Goal: Information Seeking & Learning: Understand process/instructions

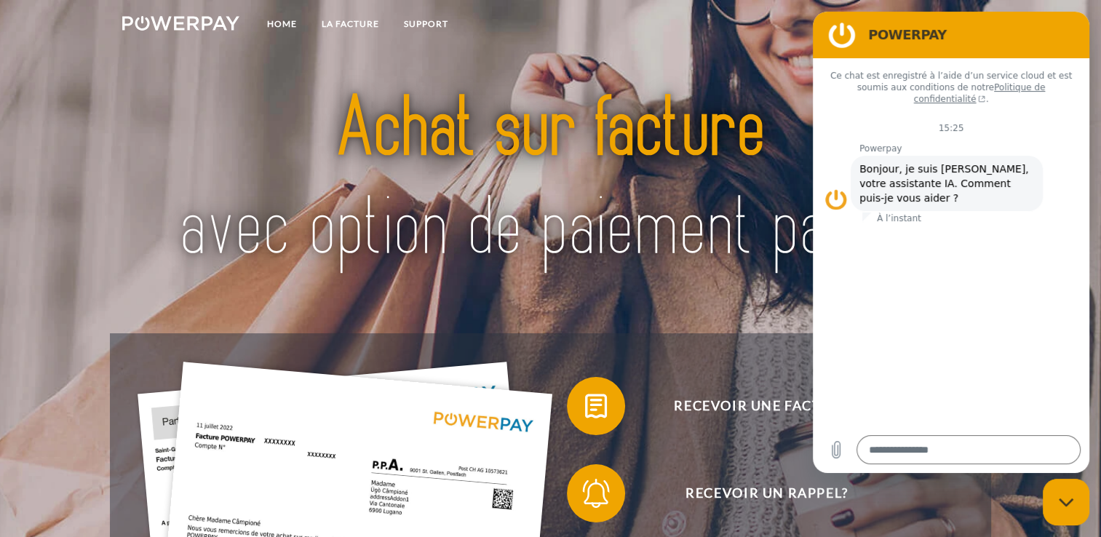
click at [762, 31] on nav "Home LA FACTURE Support CG" at bounding box center [550, 26] width 1101 height 52
click at [1063, 492] on div "Fermer la fenêtre de messagerie" at bounding box center [1066, 502] width 44 height 44
type textarea "*"
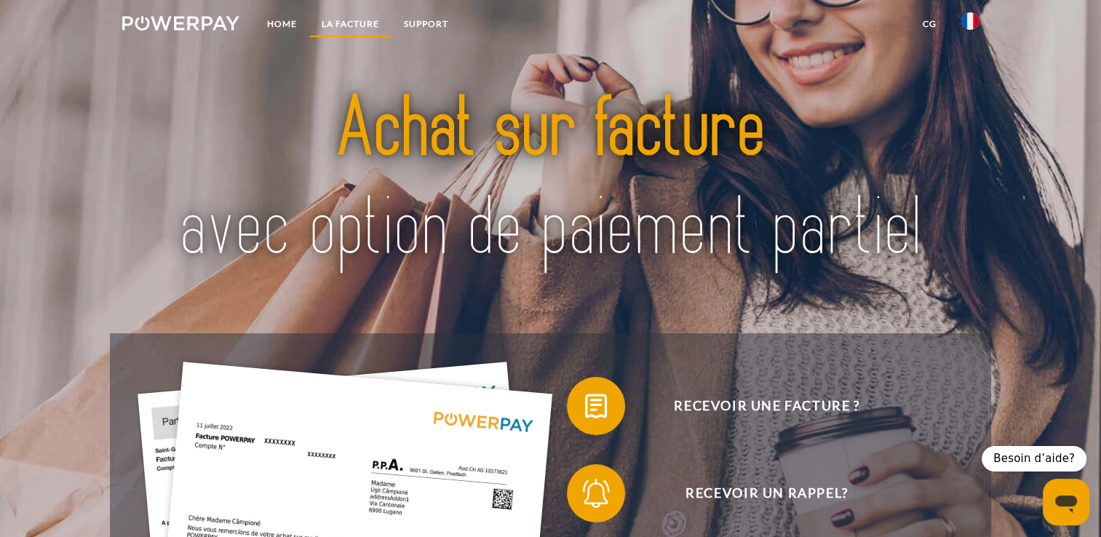
click at [355, 19] on link "LA FACTURE" at bounding box center [350, 24] width 82 height 26
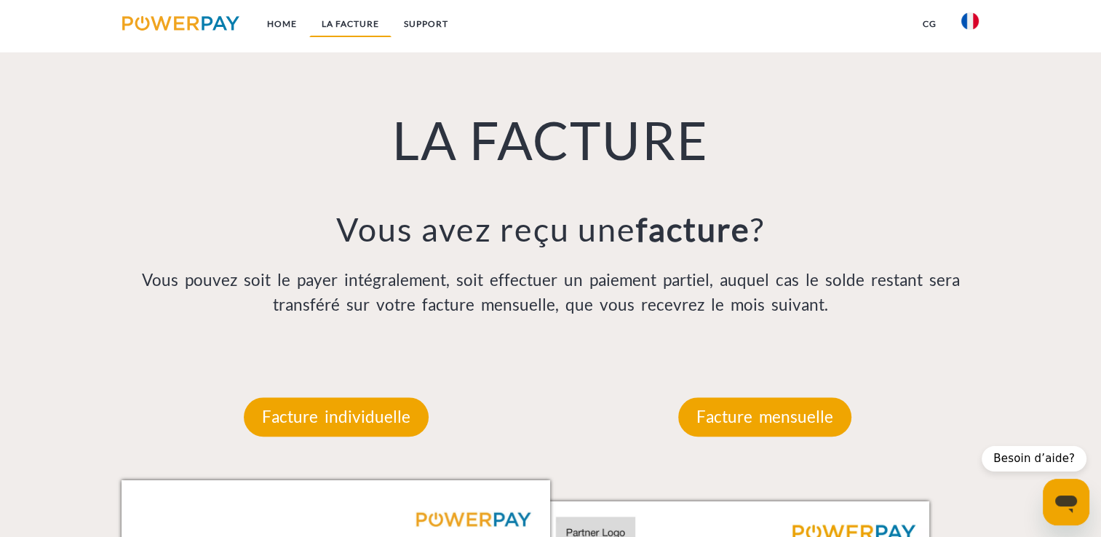
scroll to position [1018, 0]
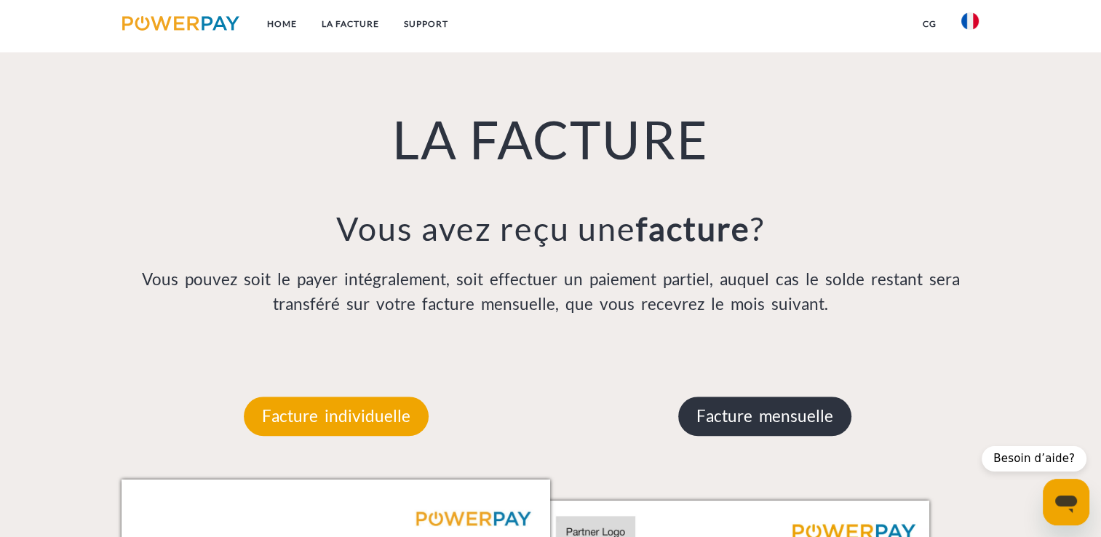
click at [787, 415] on p "Facture mensuelle" at bounding box center [764, 416] width 173 height 39
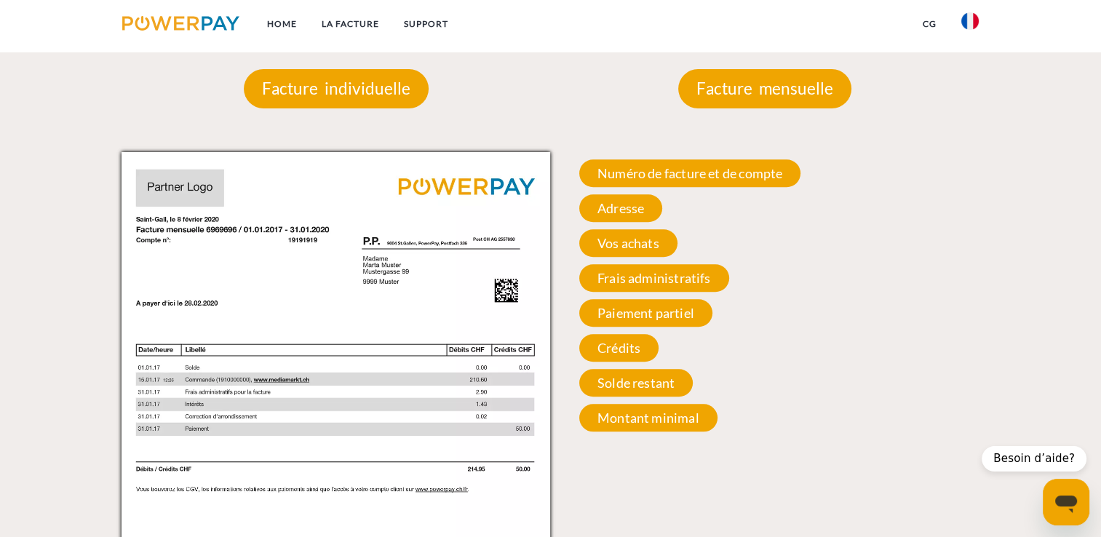
scroll to position [1353, 0]
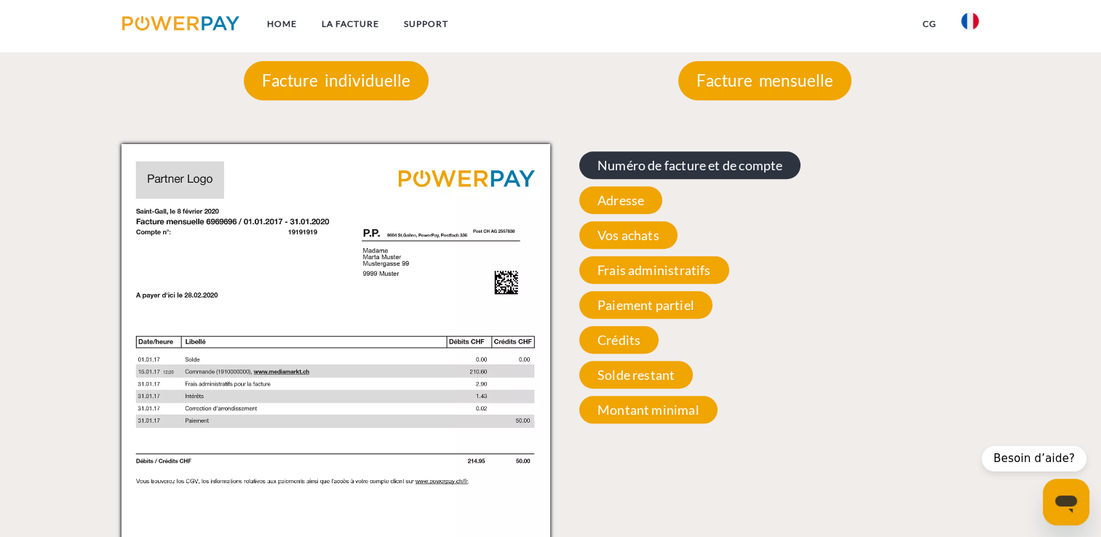
click at [738, 167] on span "Numéro de facture et de compte" at bounding box center [689, 165] width 221 height 28
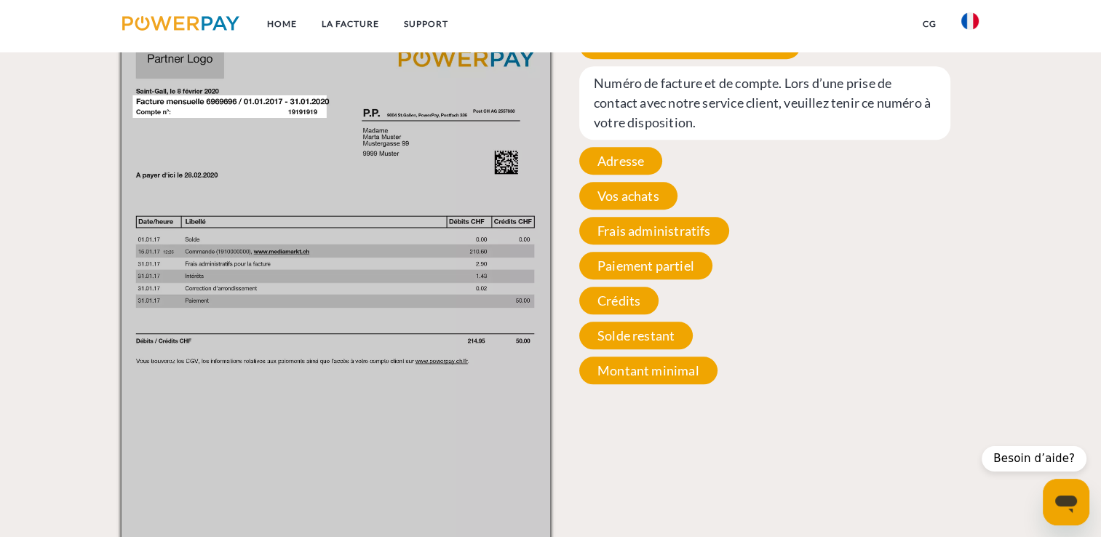
scroll to position [1420, 0]
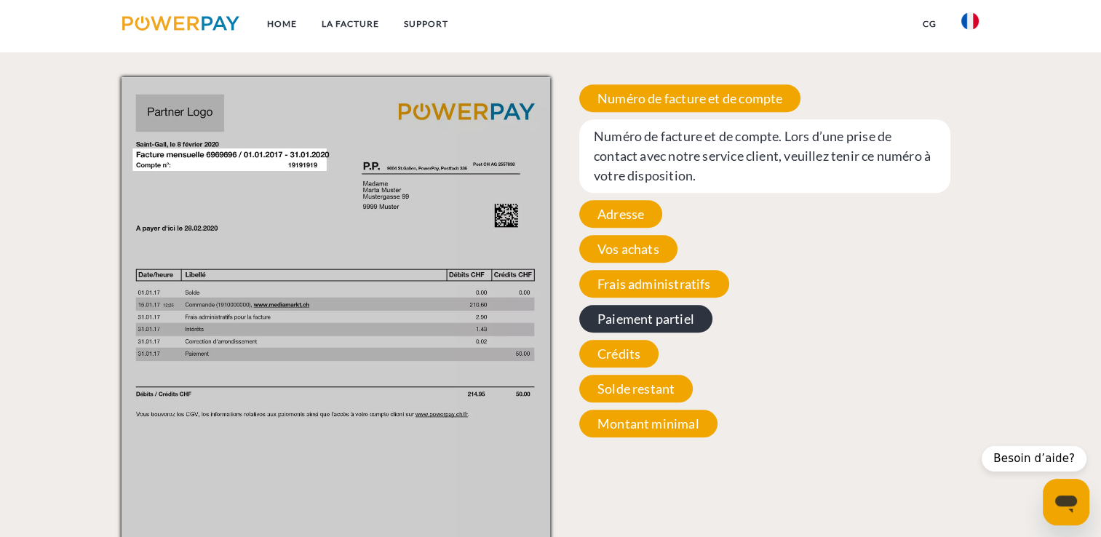
click at [672, 323] on span "Paiement partiel" at bounding box center [645, 319] width 133 height 28
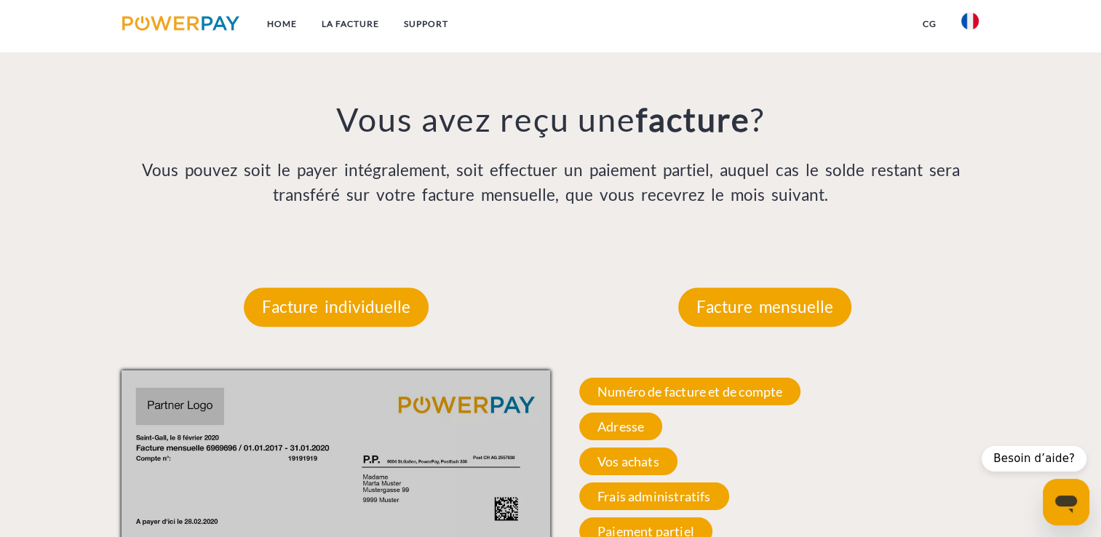
scroll to position [1016, 0]
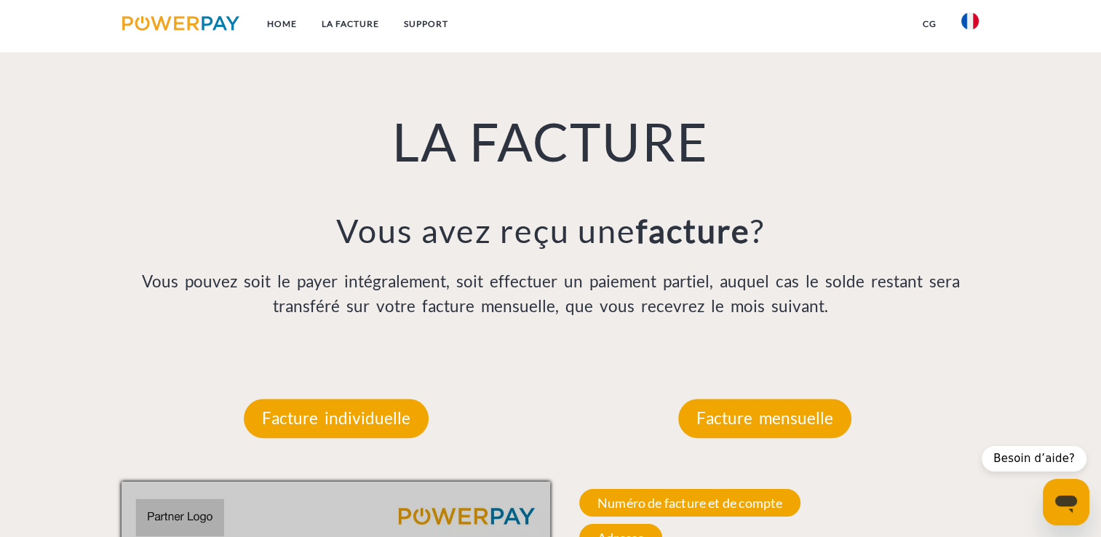
click at [926, 264] on div "LA FACTURE Vous avez reçu une facture ? Vous pouvez soit le payer intégralement…" at bounding box center [550, 177] width 880 height 356
click at [931, 257] on div "LA FACTURE Vous avez reçu une facture ? Vous pouvez soit le payer intégralement…" at bounding box center [550, 177] width 880 height 356
